Goal: Task Accomplishment & Management: Use online tool/utility

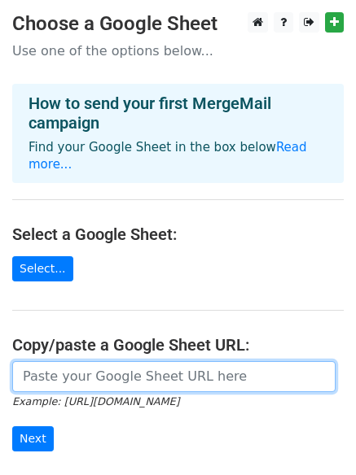
click at [88, 361] on input "url" at bounding box center [173, 376] width 323 height 31
paste input "https://docs.google.com/spreadsheets/d/1_80L75ZWXXfZ36g4wI3pcQKIlD1z4DH8SRLr21g…"
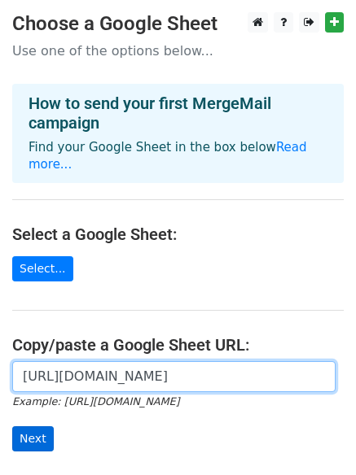
type input "https://docs.google.com/spreadsheets/d/1_80L75ZWXXfZ36g4wI3pcQKIlD1z4DH8SRLr21g…"
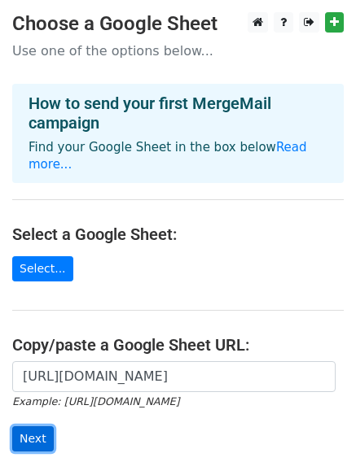
scroll to position [0, 0]
click at [42, 426] on input "Next" at bounding box center [33, 438] width 42 height 25
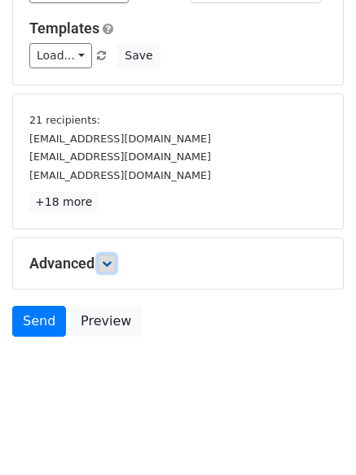
click at [108, 257] on link at bounding box center [107, 264] width 18 height 18
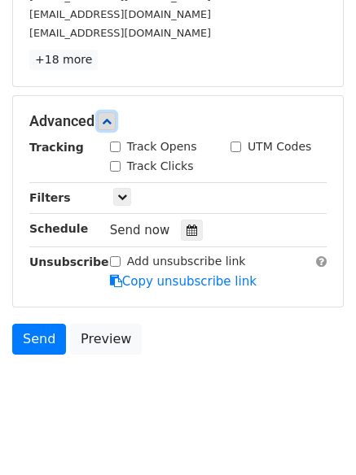
scroll to position [361, 0]
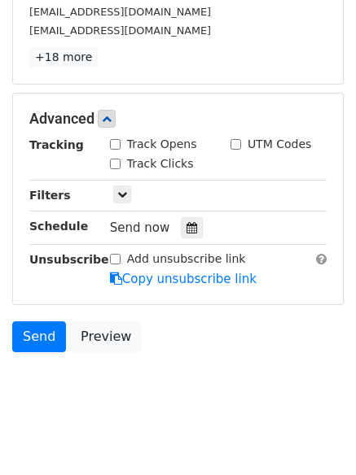
click at [116, 134] on div "Advanced Tracking Track Opens UTM Codes Track Clicks Filters Only include sprea…" at bounding box center [178, 199] width 330 height 211
click at [115, 155] on div "Track Clicks" at bounding box center [152, 163] width 84 height 17
click at [119, 142] on input "Track Opens" at bounding box center [115, 144] width 11 height 11
checkbox input "true"
click at [118, 165] on input "Track Clicks" at bounding box center [115, 164] width 11 height 11
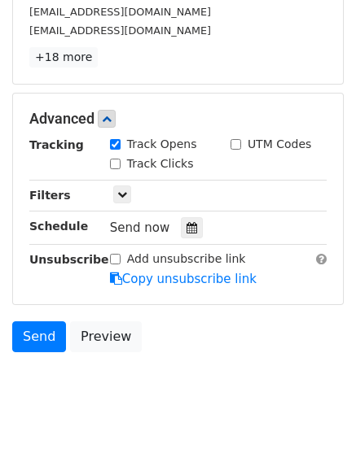
checkbox input "true"
click at [181, 232] on div at bounding box center [192, 227] width 22 height 21
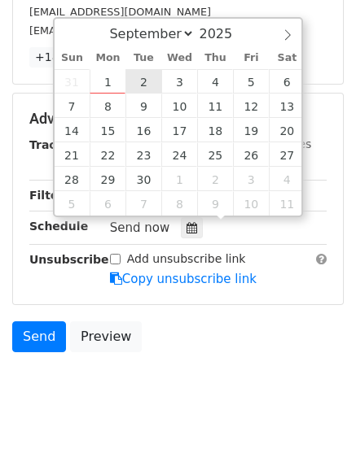
type input "2025-09-02 12:00"
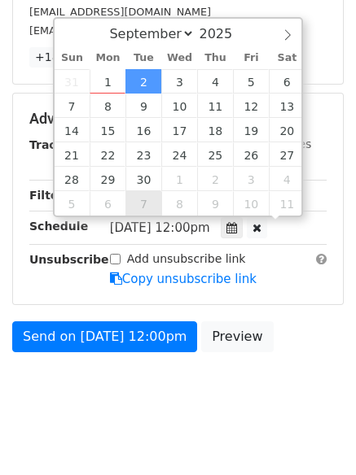
scroll to position [1, 0]
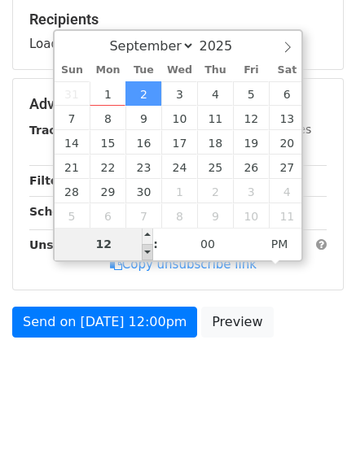
type input "2"
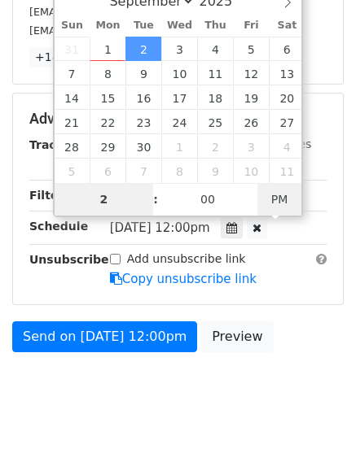
type input "2025-09-02 02:00"
type input "02"
click at [271, 199] on span "PM" at bounding box center [279, 199] width 45 height 33
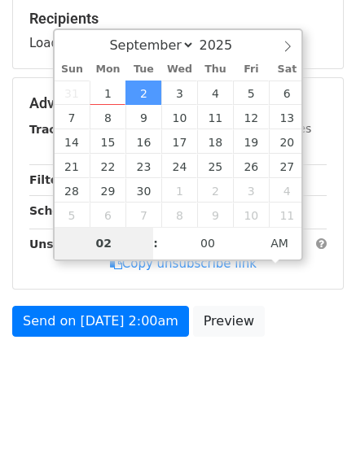
scroll to position [316, 0]
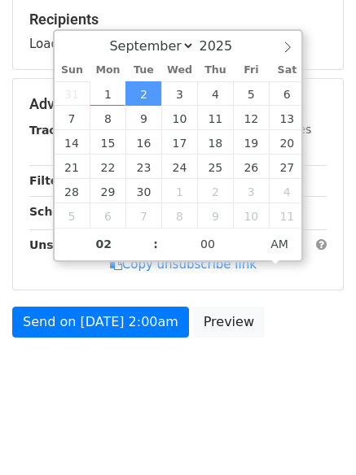
click at [233, 425] on html "New Campaign Daily emails left: 50 Google Sheet: Untitled spreadsheet 1. Write …" at bounding box center [178, 80] width 356 height 792
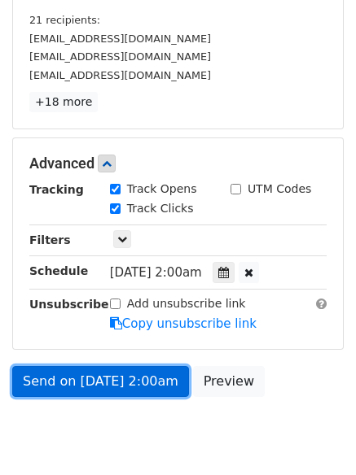
click at [103, 382] on link "Send on Sep 2 at 2:00am" at bounding box center [100, 381] width 177 height 31
click at [103, 381] on link "Send on Sep 2 at 2:00am" at bounding box center [100, 381] width 177 height 31
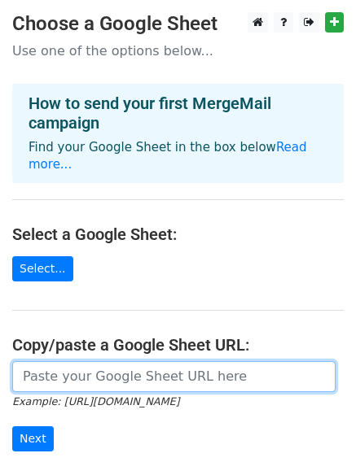
click at [91, 361] on input "url" at bounding box center [173, 376] width 323 height 31
type input "https://docs.google.com/spreadsheets/d/1_80L75ZWXXfZ36g4wI3pcQKIlD1z4DH8SRLr21g…"
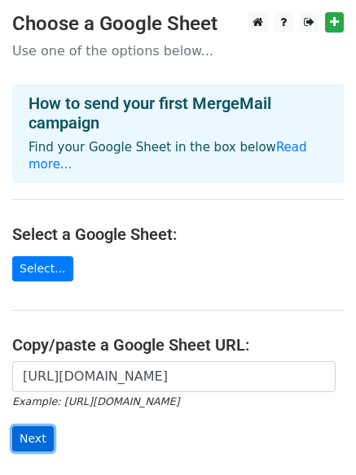
click at [29, 426] on input "Next" at bounding box center [33, 438] width 42 height 25
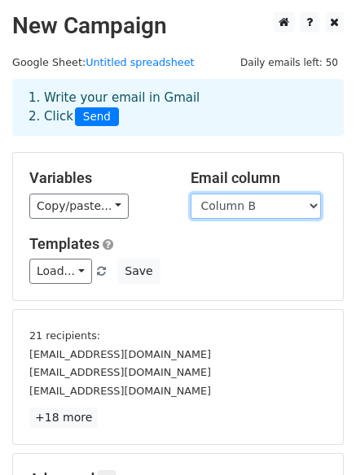
drag, startPoint x: 251, startPoint y: 203, endPoint x: 251, endPoint y: 218, distance: 15.5
click at [251, 203] on select "Column A Column B Column C Column D Column E Column F Column G" at bounding box center [255, 206] width 130 height 25
select select "Column C"
click at [190, 194] on select "Column A Column B Column C Column D Column E Column F Column G" at bounding box center [255, 206] width 130 height 25
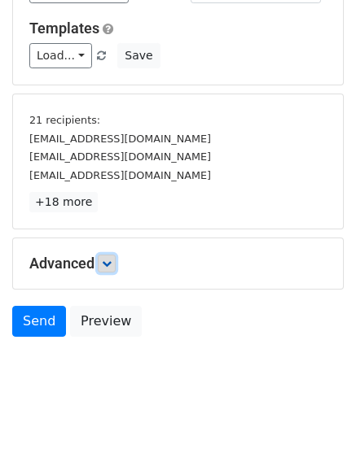
click at [111, 259] on icon at bounding box center [107, 264] width 10 height 10
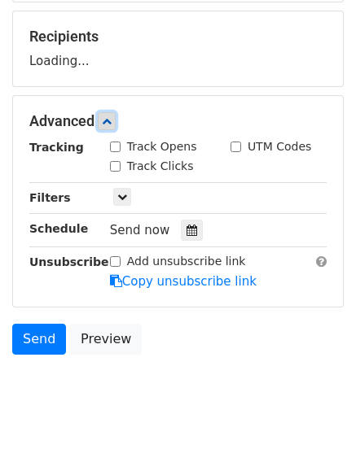
scroll to position [300, 0]
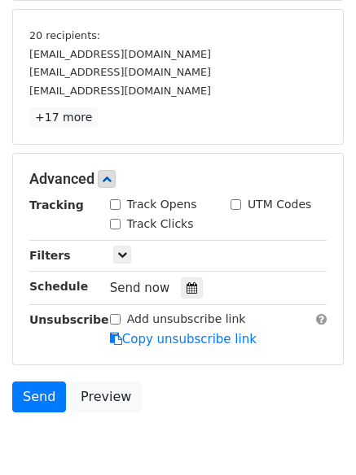
click at [114, 205] on input "Track Opens" at bounding box center [115, 204] width 11 height 11
checkbox input "true"
click at [125, 228] on div "Track Clicks" at bounding box center [152, 224] width 84 height 17
click at [117, 223] on input "Track Clicks" at bounding box center [115, 224] width 11 height 11
checkbox input "true"
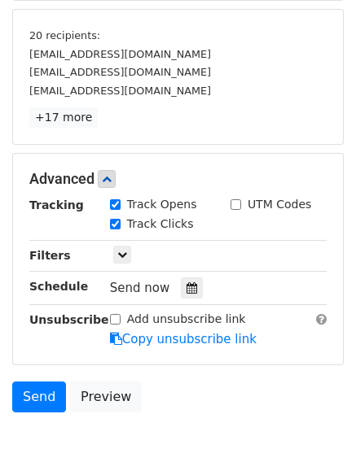
click at [171, 281] on div "Send now" at bounding box center [205, 289] width 191 height 22
click at [186, 290] on icon at bounding box center [191, 287] width 11 height 11
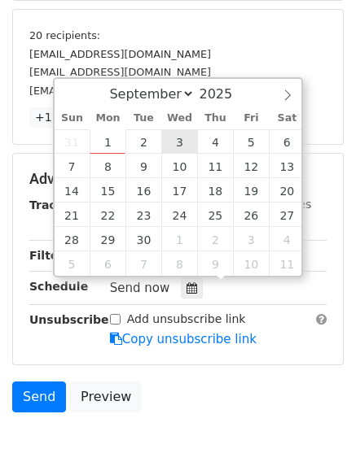
type input "2025-09-03 12:00"
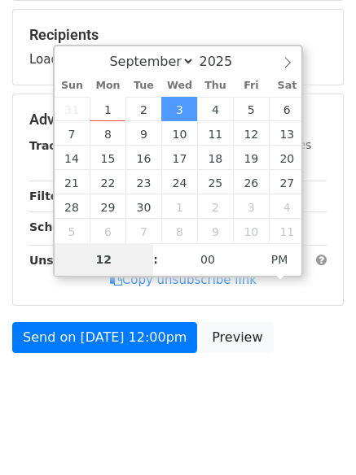
type input "3"
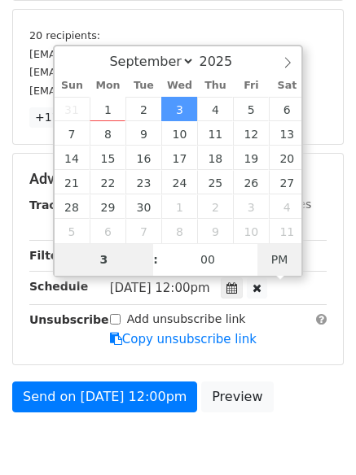
type input "2025-09-03 03:00"
type input "03"
click at [273, 251] on span "PM" at bounding box center [279, 259] width 45 height 33
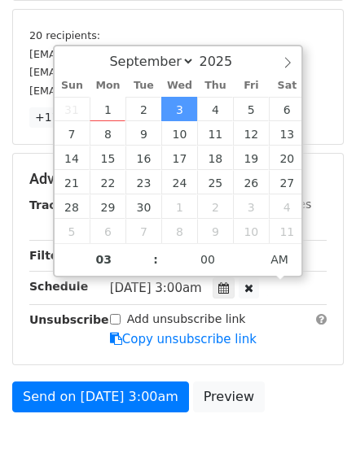
click at [234, 434] on html "New Campaign Daily emails left: 50 Google Sheet: Untitled spreadsheet 1. Write …" at bounding box center [178, 125] width 356 height 851
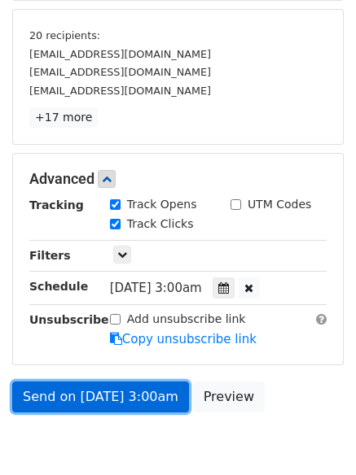
click at [101, 403] on link "Send on Sep 3 at 3:00am" at bounding box center [100, 397] width 177 height 31
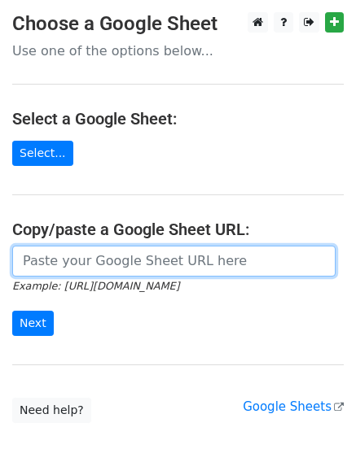
click at [77, 254] on input "url" at bounding box center [173, 261] width 323 height 31
type input "[URL][DOMAIN_NAME]"
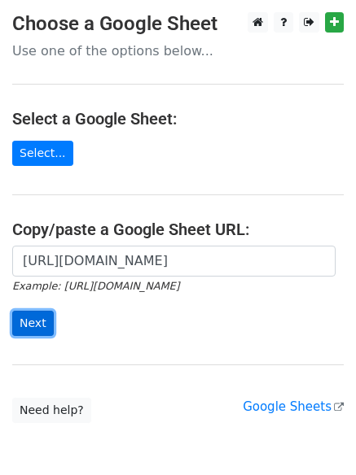
click at [37, 322] on input "Next" at bounding box center [33, 323] width 42 height 25
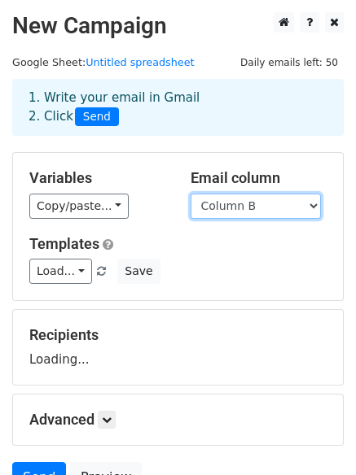
click at [243, 208] on select "Column A Column B Column C Column D Column E Column F Column G" at bounding box center [255, 206] width 130 height 25
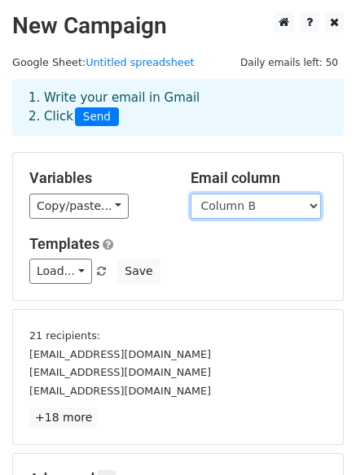
click at [239, 200] on select "Column A Column B Column C Column D Column E Column F Column G" at bounding box center [255, 206] width 130 height 25
select select "Column E"
click at [190, 194] on select "Column A Column B Column C Column D Column E Column F Column G" at bounding box center [255, 206] width 130 height 25
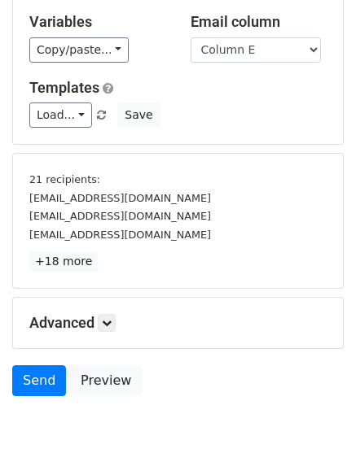
click at [109, 298] on div "Advanced Tracking Track Opens UTM Codes Track Clicks Filters Only include sprea…" at bounding box center [178, 323] width 330 height 50
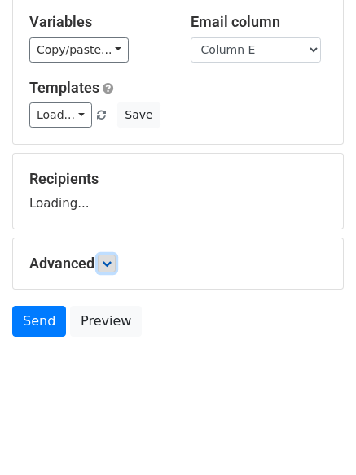
click at [116, 264] on link at bounding box center [107, 264] width 18 height 18
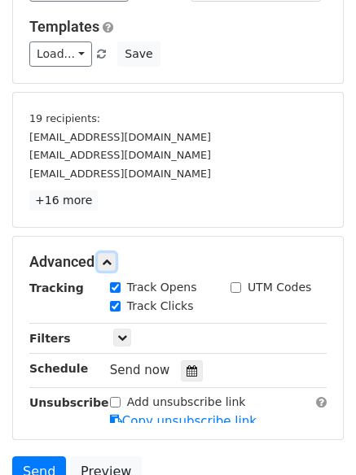
scroll to position [294, 0]
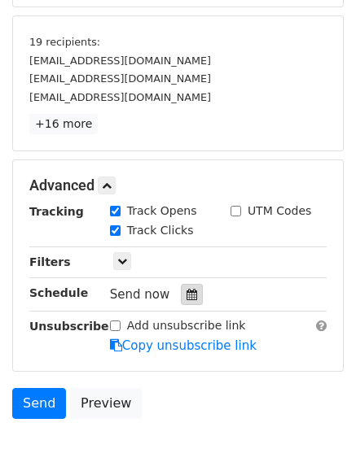
click at [186, 295] on icon at bounding box center [191, 294] width 11 height 11
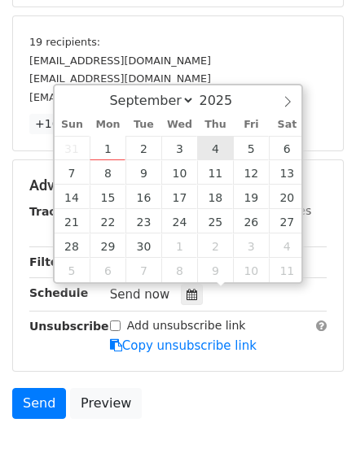
type input "2025-09-04 12:00"
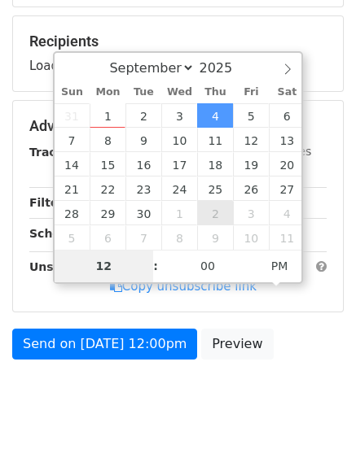
type input "4"
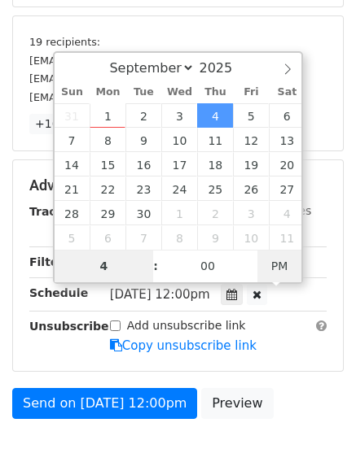
type input "2025-09-04 04:00"
type input "04"
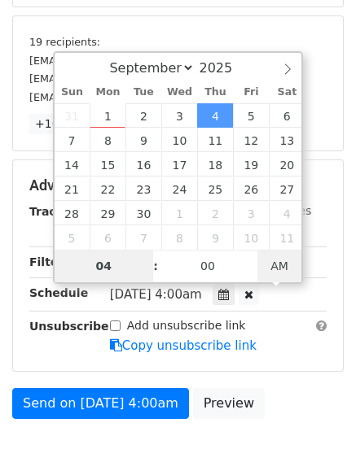
click at [269, 269] on span "AM" at bounding box center [279, 266] width 45 height 33
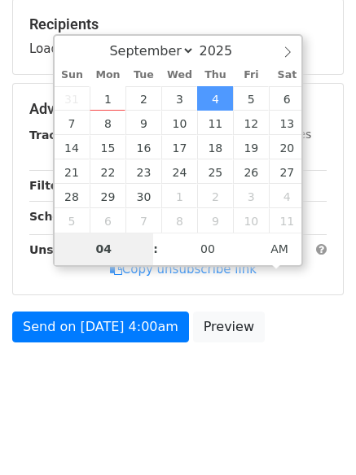
scroll to position [316, 0]
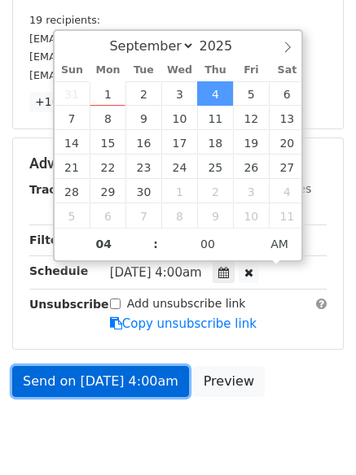
click at [104, 381] on link "Send on Sep 4 at 4:00am" at bounding box center [100, 381] width 177 height 31
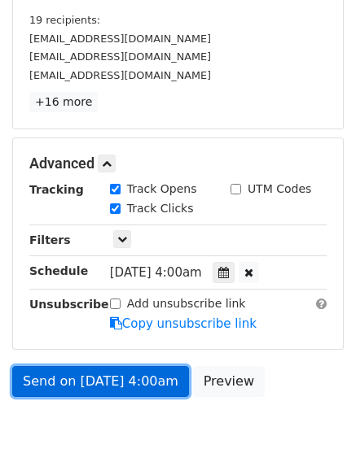
click at [104, 381] on link "Send on Sep 4 at 4:00am" at bounding box center [100, 381] width 177 height 31
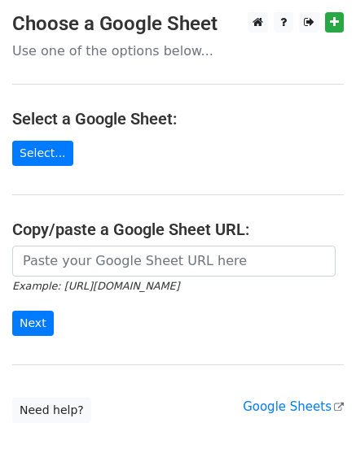
click at [103, 270] on input "url" at bounding box center [173, 261] width 323 height 31
click at [150, 312] on form "Example: [URL][DOMAIN_NAME] Next" at bounding box center [177, 291] width 331 height 91
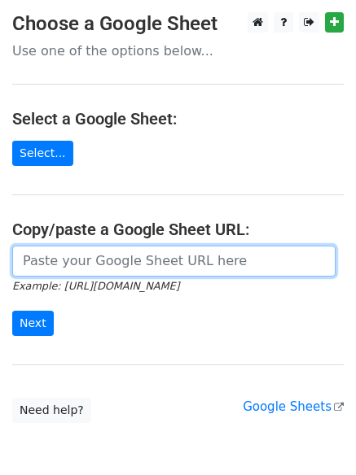
click at [130, 262] on input "url" at bounding box center [173, 261] width 323 height 31
type input "[URL][DOMAIN_NAME]"
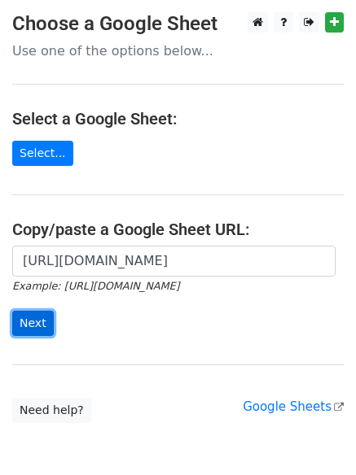
click at [28, 323] on input "Next" at bounding box center [33, 323] width 42 height 25
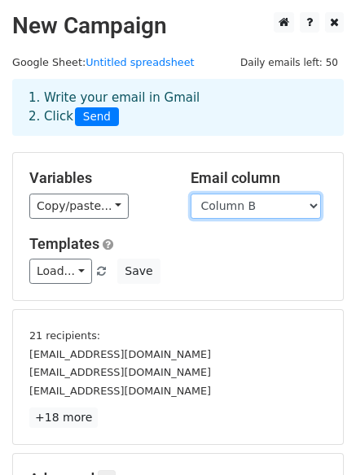
click at [239, 211] on select "Column A Column B Column C Column D Column E Column F Column G" at bounding box center [255, 206] width 130 height 25
select select "Column F"
click at [190, 194] on select "Column A Column B Column C Column D Column E Column F Column G" at bounding box center [255, 206] width 130 height 25
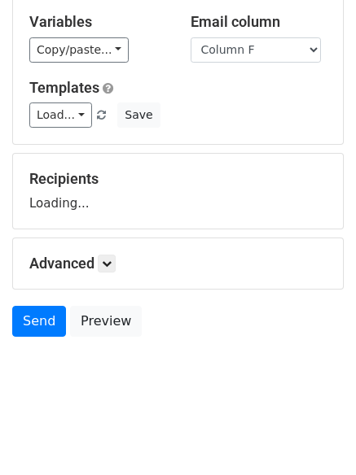
scroll to position [156, 0]
click at [114, 273] on div "Advanced Tracking Track Opens UTM Codes Track Clicks Filters Only include sprea…" at bounding box center [178, 263] width 330 height 50
click at [107, 253] on div "Advanced Tracking Track Opens UTM Codes Track Clicks Filters Only include sprea…" at bounding box center [178, 263] width 330 height 50
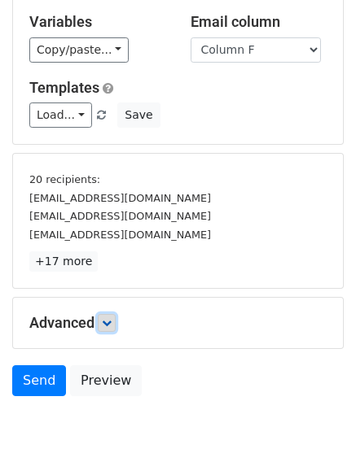
drag, startPoint x: 113, startPoint y: 326, endPoint x: 138, endPoint y: 326, distance: 24.4
click at [111, 326] on icon at bounding box center [107, 323] width 10 height 10
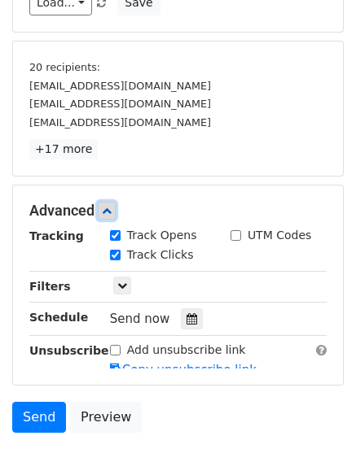
scroll to position [359, 0]
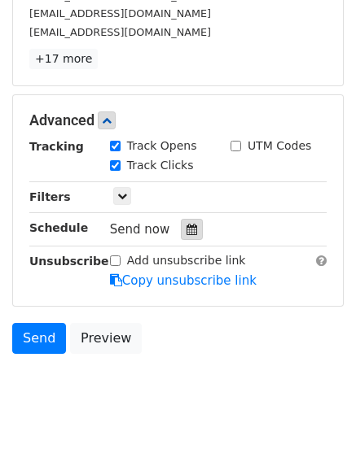
click at [190, 229] on div at bounding box center [192, 229] width 22 height 21
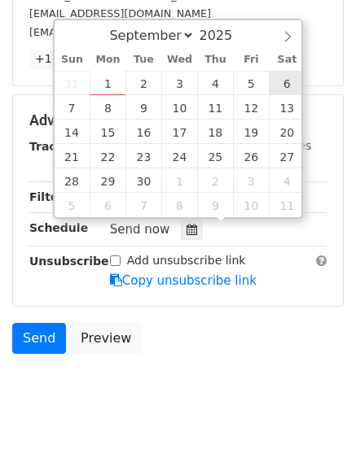
type input "2025-09-06 12:00"
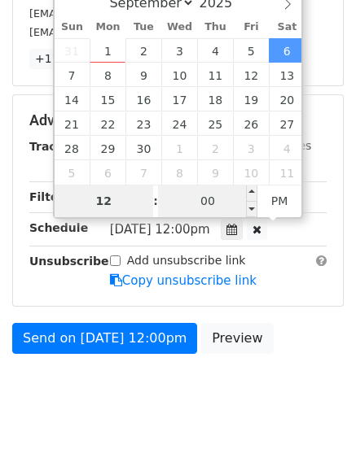
type input "6"
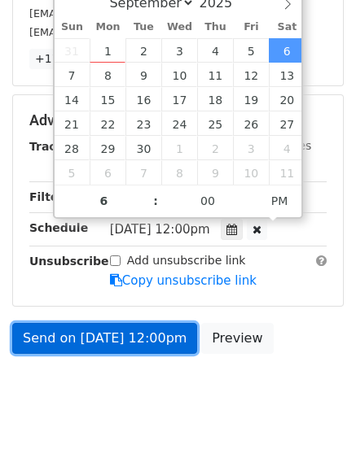
type input "2025-09-06 18:00"
click at [118, 340] on link "Send on Sep 6 at 12:00pm" at bounding box center [104, 338] width 185 height 31
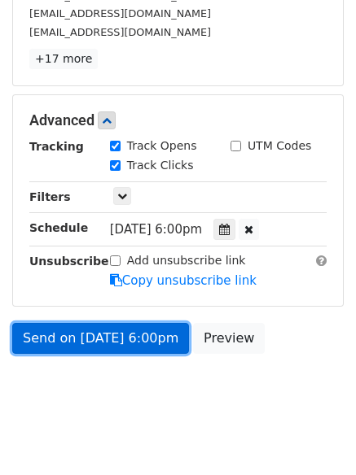
click at [126, 342] on link "Send on Sep 6 at 6:00pm" at bounding box center [100, 338] width 177 height 31
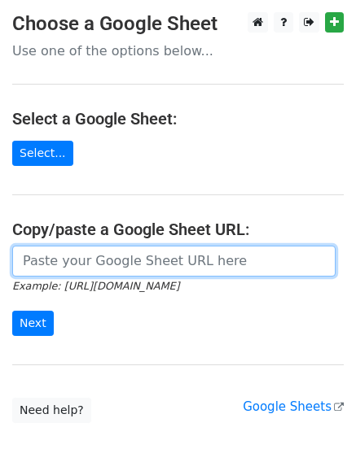
click at [98, 252] on input "url" at bounding box center [173, 261] width 323 height 31
type input "https://docs.google.com/spreadsheets/d/1_80L75ZWXXfZ36g4wI3pcQKIlD1z4DH8SRLr21g…"
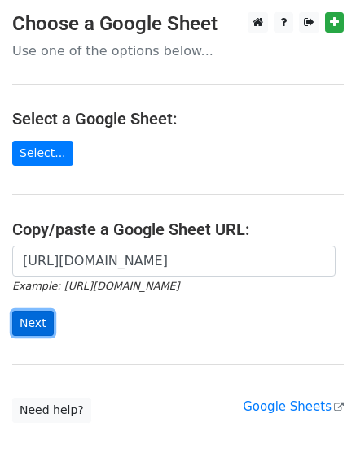
click at [27, 325] on input "Next" at bounding box center [33, 323] width 42 height 25
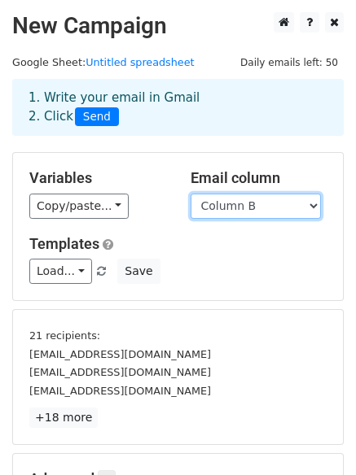
click at [278, 200] on select "Column A Column B Column C Column D Column E Column F Column G" at bounding box center [255, 206] width 130 height 25
select select "Column G"
click at [190, 194] on select "Column A Column B Column C Column D Column E Column F Column G" at bounding box center [255, 206] width 130 height 25
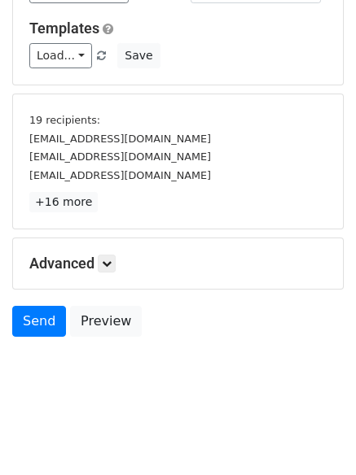
click at [100, 256] on h5 "Advanced" at bounding box center [177, 264] width 297 height 18
click at [111, 265] on icon at bounding box center [107, 264] width 10 height 10
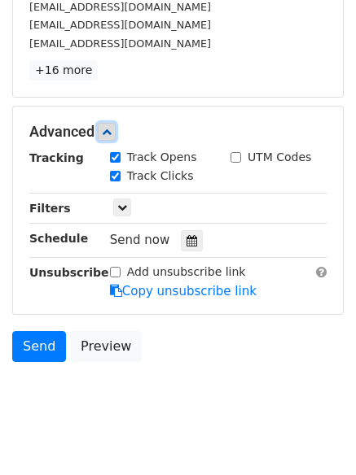
scroll to position [352, 0]
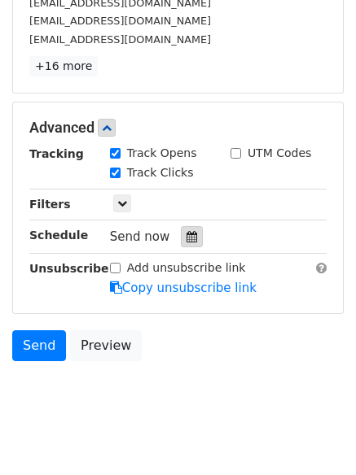
click at [186, 242] on icon at bounding box center [191, 236] width 11 height 11
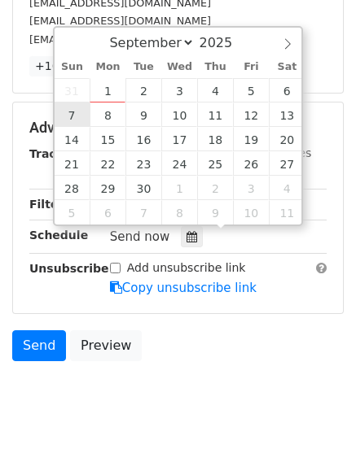
type input "[DATE] 12:00"
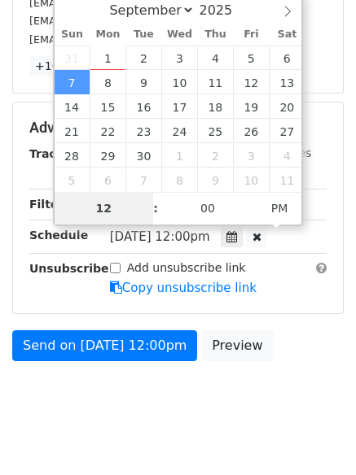
type input "7"
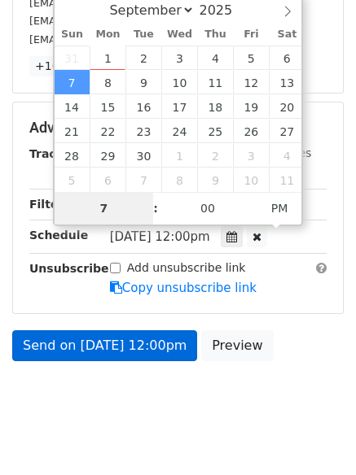
scroll to position [316, 0]
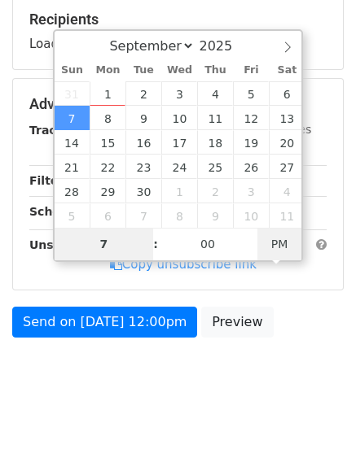
type input "[DATE] 07:00"
type input "07"
click at [280, 238] on span "PM" at bounding box center [279, 244] width 45 height 33
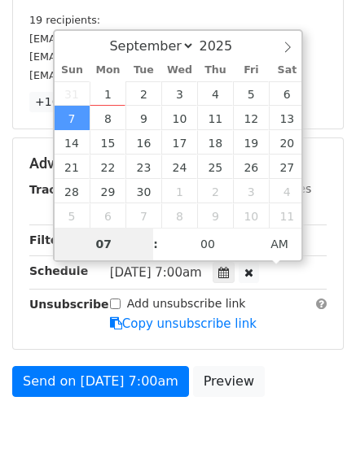
scroll to position [352, 0]
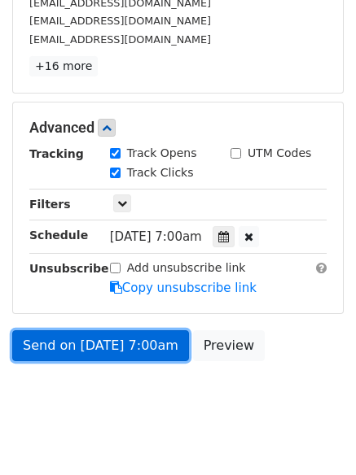
click at [92, 345] on link "Send on [DATE] 7:00am" at bounding box center [100, 345] width 177 height 31
click at [81, 337] on link "Send on [DATE] 7:00am" at bounding box center [100, 345] width 177 height 31
